Goal: Task Accomplishment & Management: Manage account settings

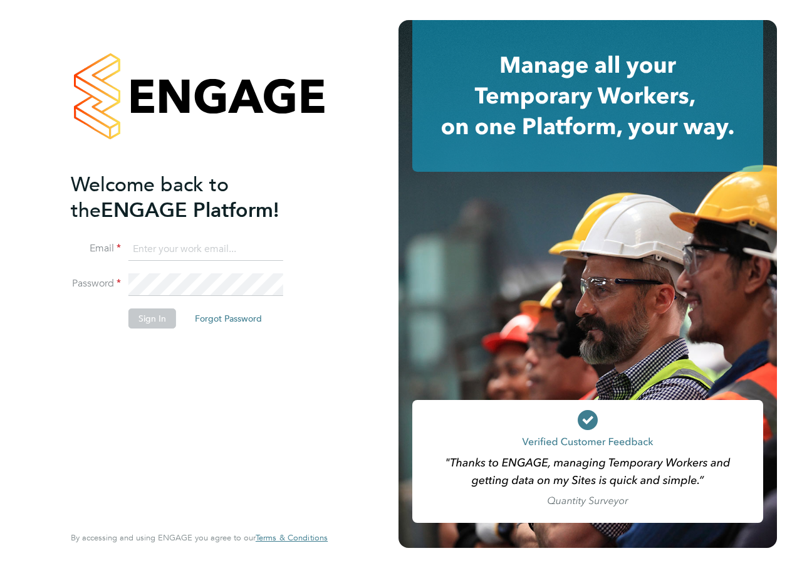
click at [202, 241] on input at bounding box center [206, 249] width 155 height 23
type input "reiss.jeffery@hays.com"
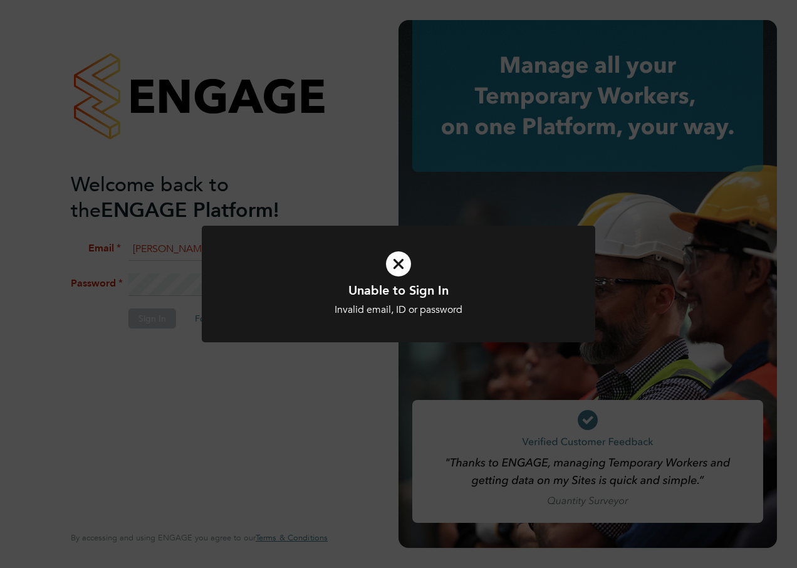
click at [216, 293] on div at bounding box center [399, 284] width 394 height 117
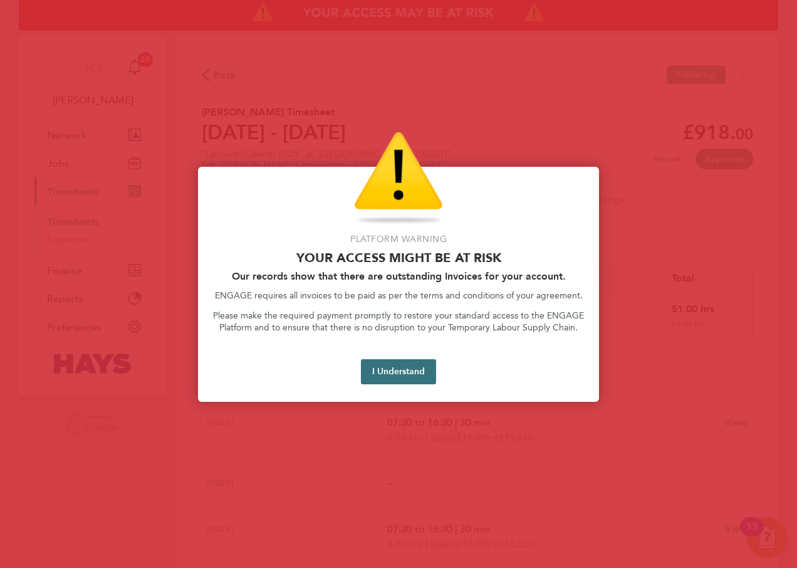
click at [403, 376] on button "I Understand" at bounding box center [398, 371] width 75 height 25
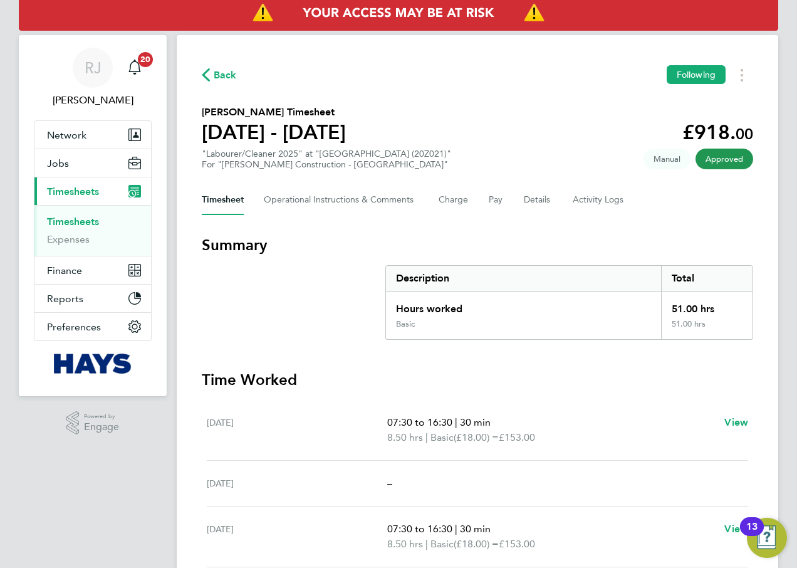
drag, startPoint x: 71, startPoint y: 227, endPoint x: 65, endPoint y: 225, distance: 7.1
click at [71, 226] on link "Timesheets" at bounding box center [73, 222] width 52 height 12
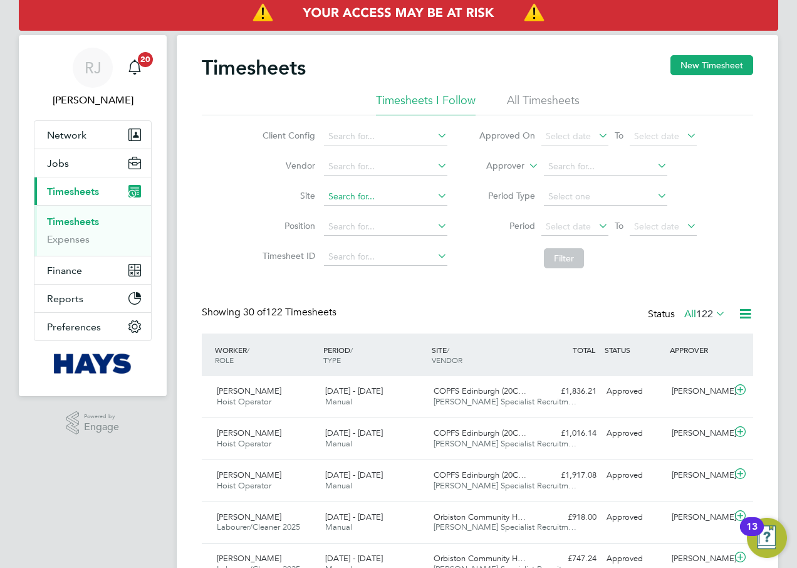
click at [372, 200] on input at bounding box center [386, 197] width 124 height 18
click at [414, 208] on li "Orbist on Community Hub (20Z021)" at bounding box center [398, 213] width 151 height 17
type input "Orbiston Community Hub (20Z021)"
click at [550, 260] on button "Filter" at bounding box center [564, 258] width 40 height 20
click at [328, 478] on span "21 - 27 Jun 2025" at bounding box center [354, 475] width 58 height 11
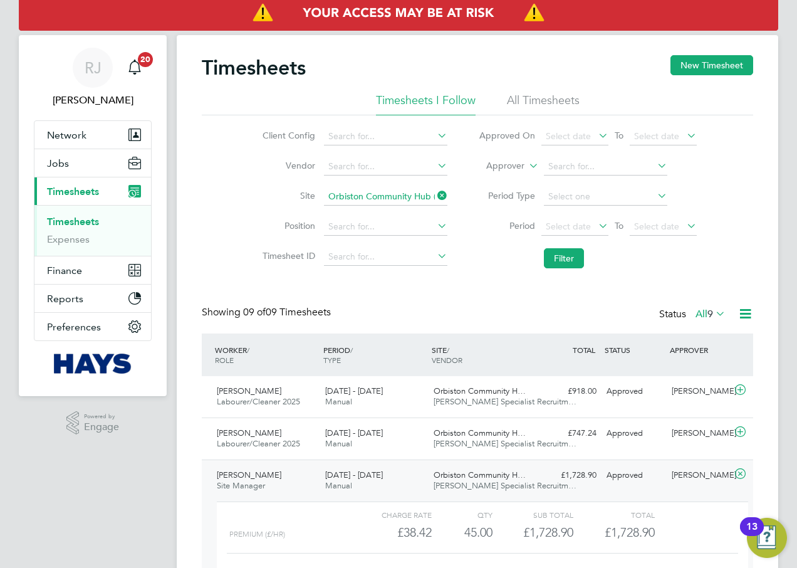
click at [504, 97] on ul "Timesheets I Follow All Timesheets" at bounding box center [478, 104] width 552 height 23
click at [514, 105] on li "All Timesheets" at bounding box center [543, 104] width 73 height 23
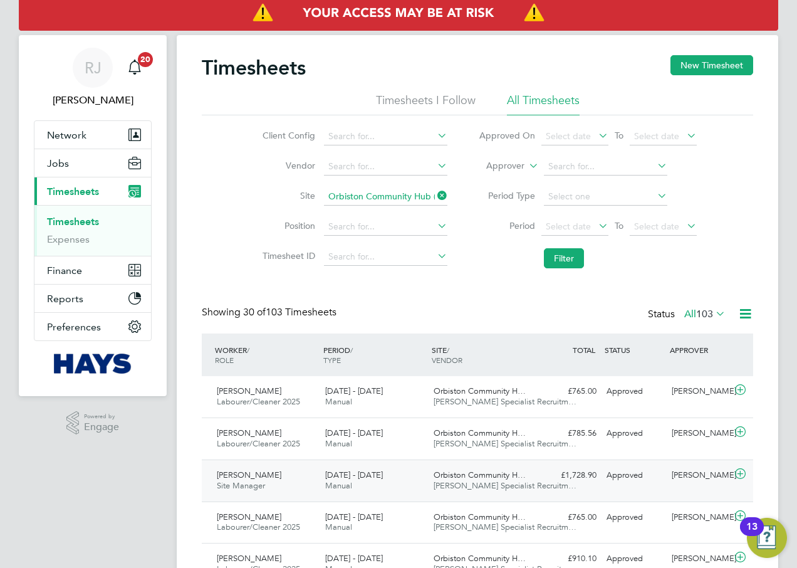
click at [372, 481] on div "23 - 29 Aug 2025 Manual" at bounding box center [374, 480] width 108 height 31
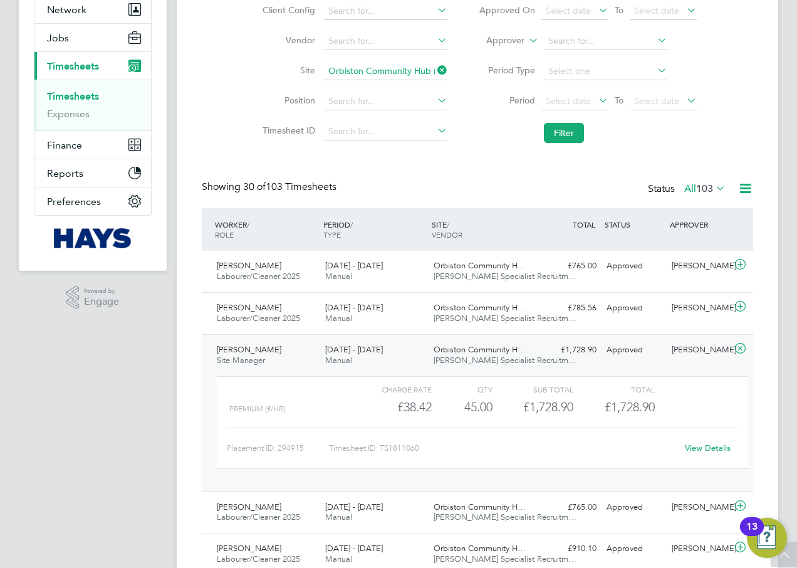
click at [703, 449] on link "View Details" at bounding box center [708, 448] width 46 height 11
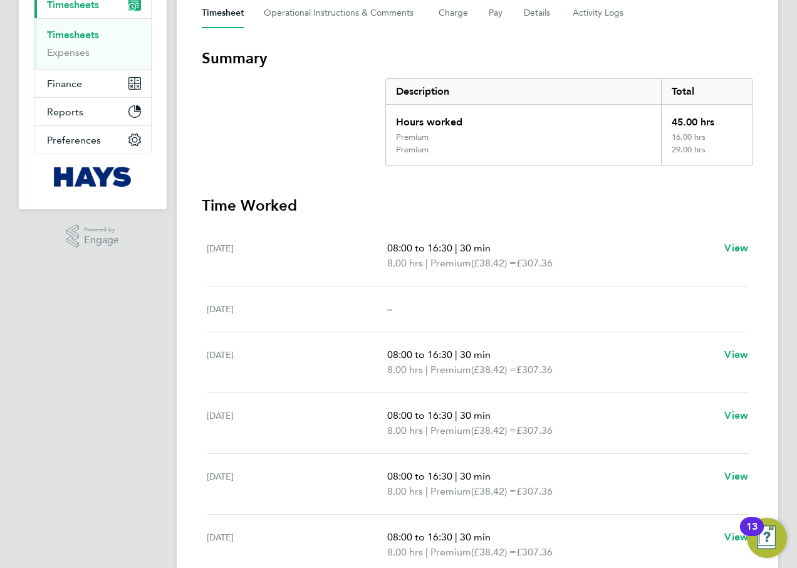
drag, startPoint x: 307, startPoint y: 418, endPoint x: 307, endPoint y: 344, distance: 74.6
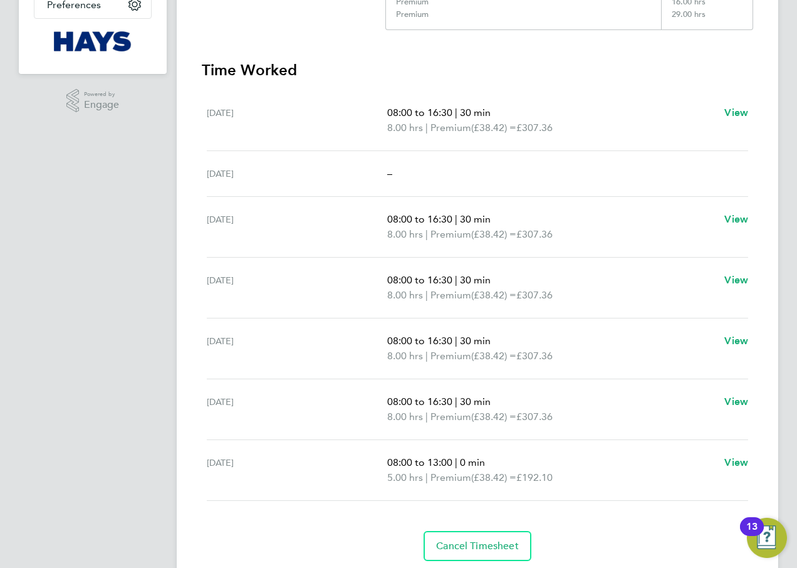
scroll to position [344, 0]
